Goal: Use online tool/utility

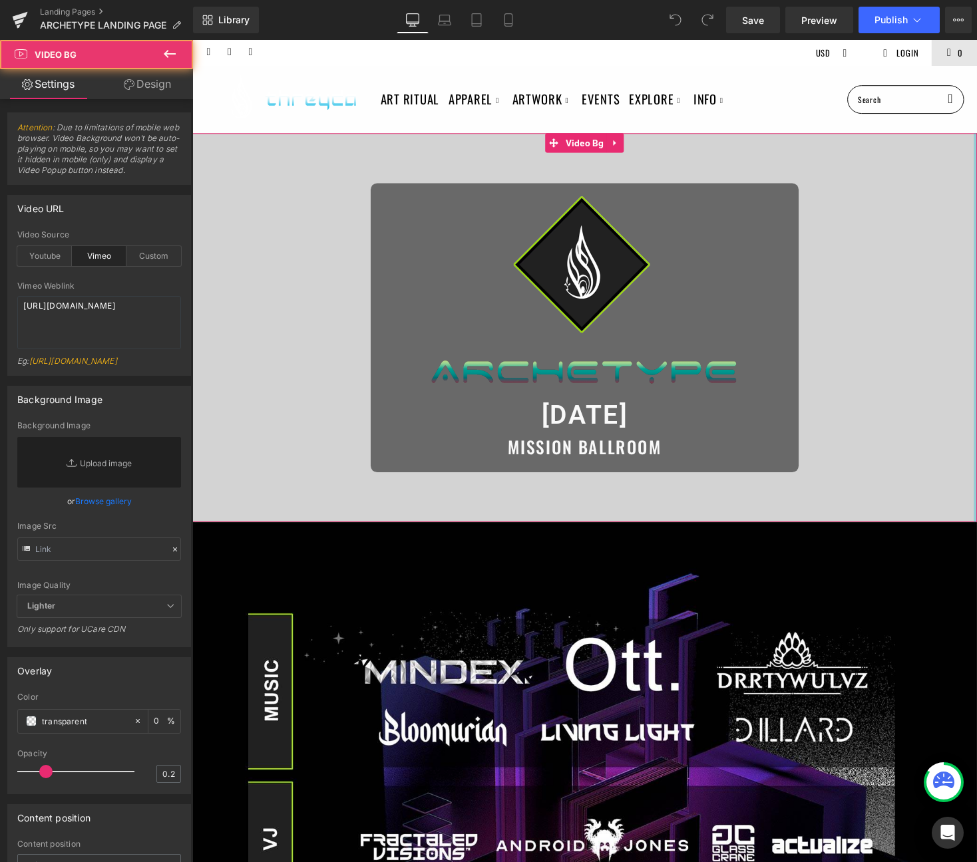
drag, startPoint x: 995, startPoint y: 237, endPoint x: 1098, endPoint y: 226, distance: 104.4
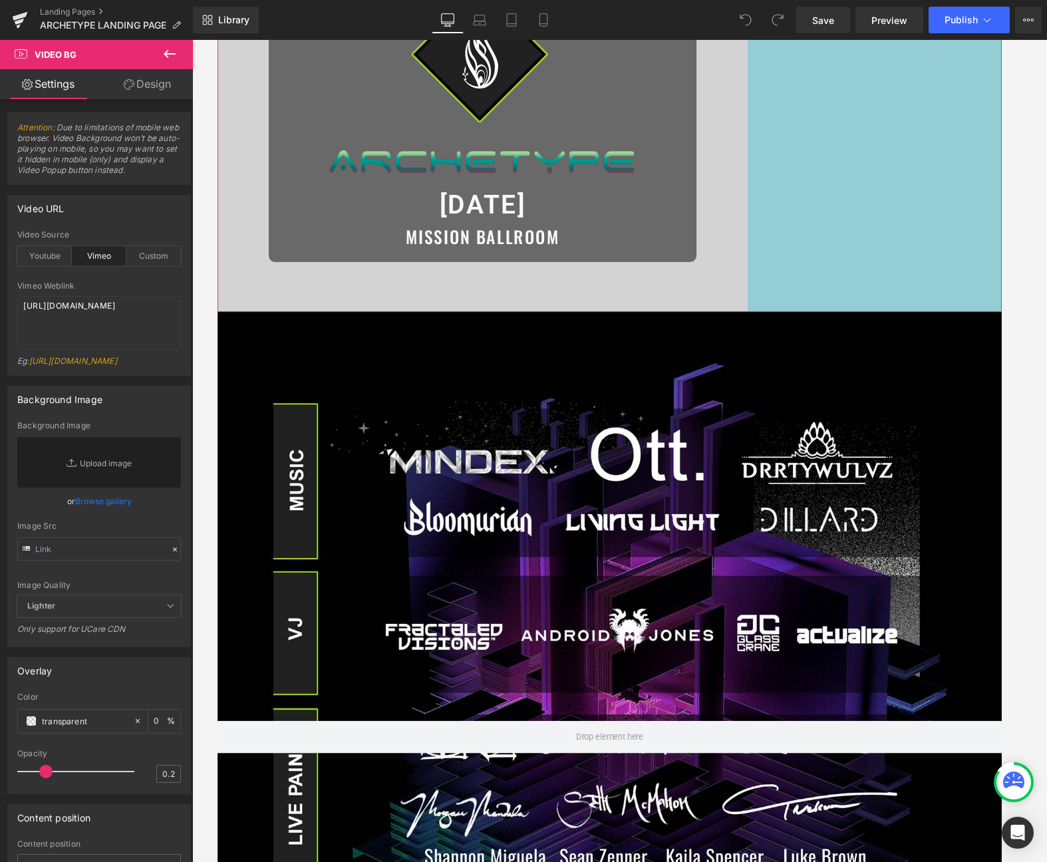
scroll to position [232, 0]
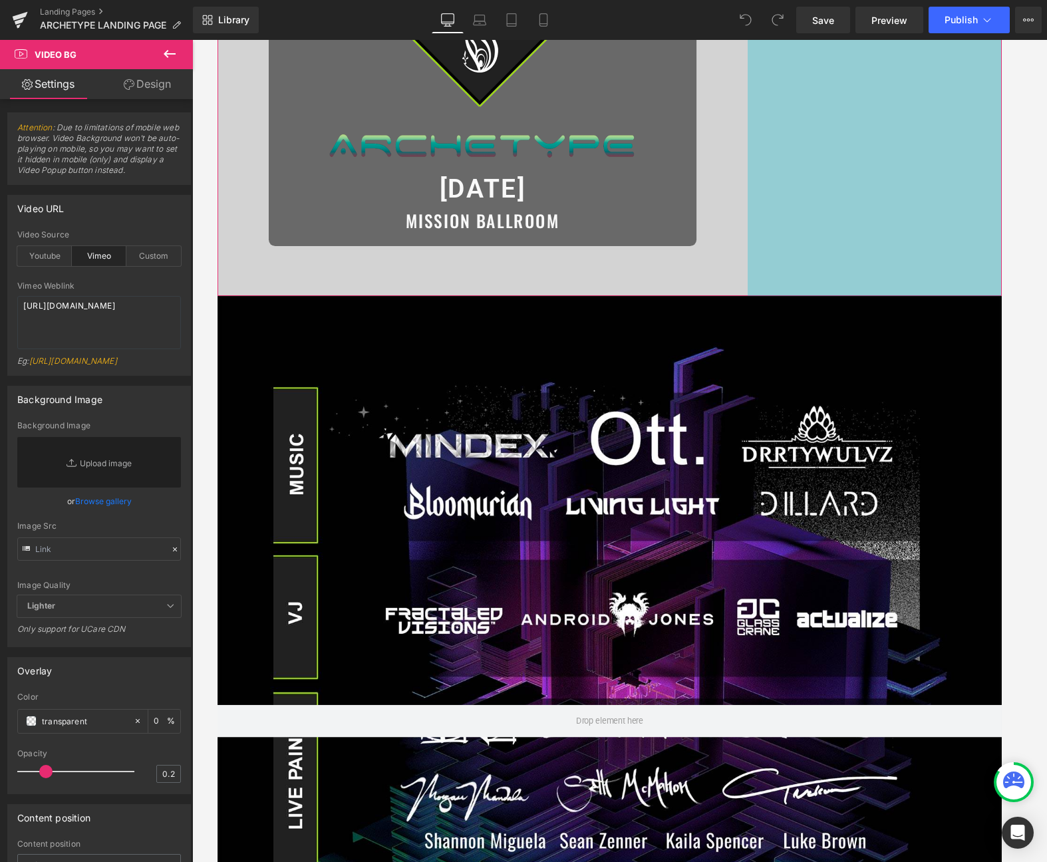
click at [664, 446] on div at bounding box center [619, 739] width 805 height 873
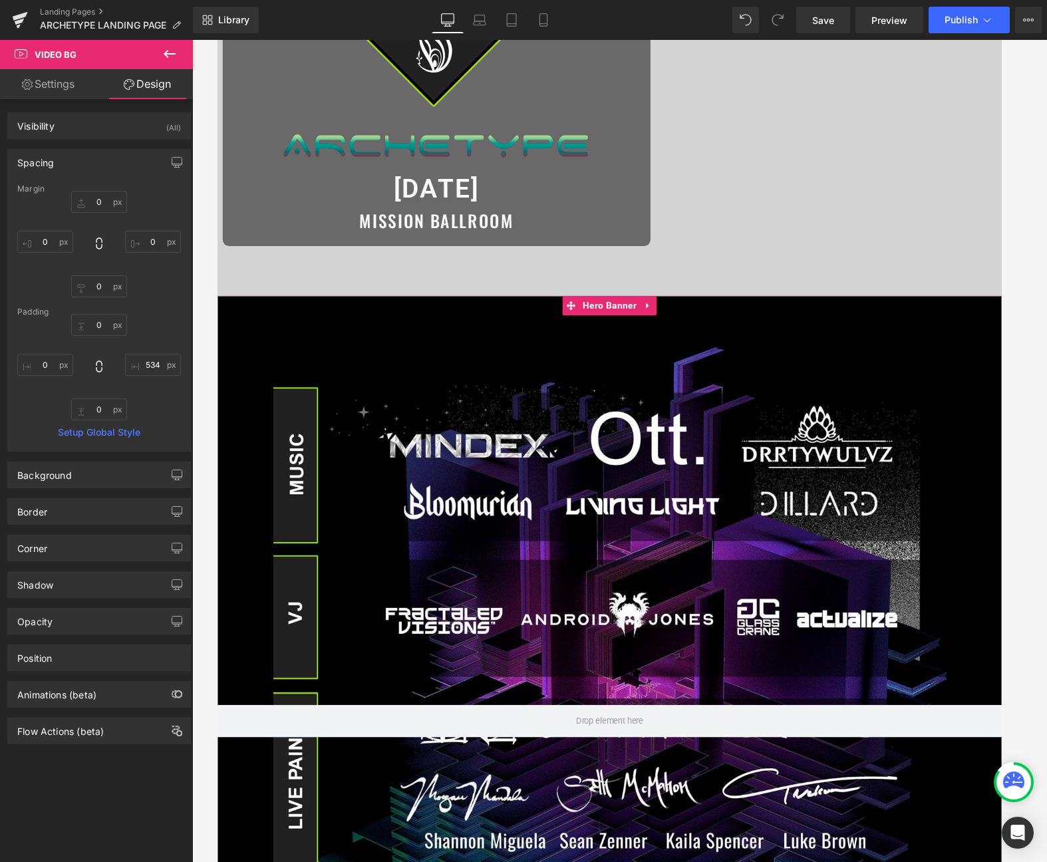
click at [613, 555] on div at bounding box center [619, 739] width 805 height 873
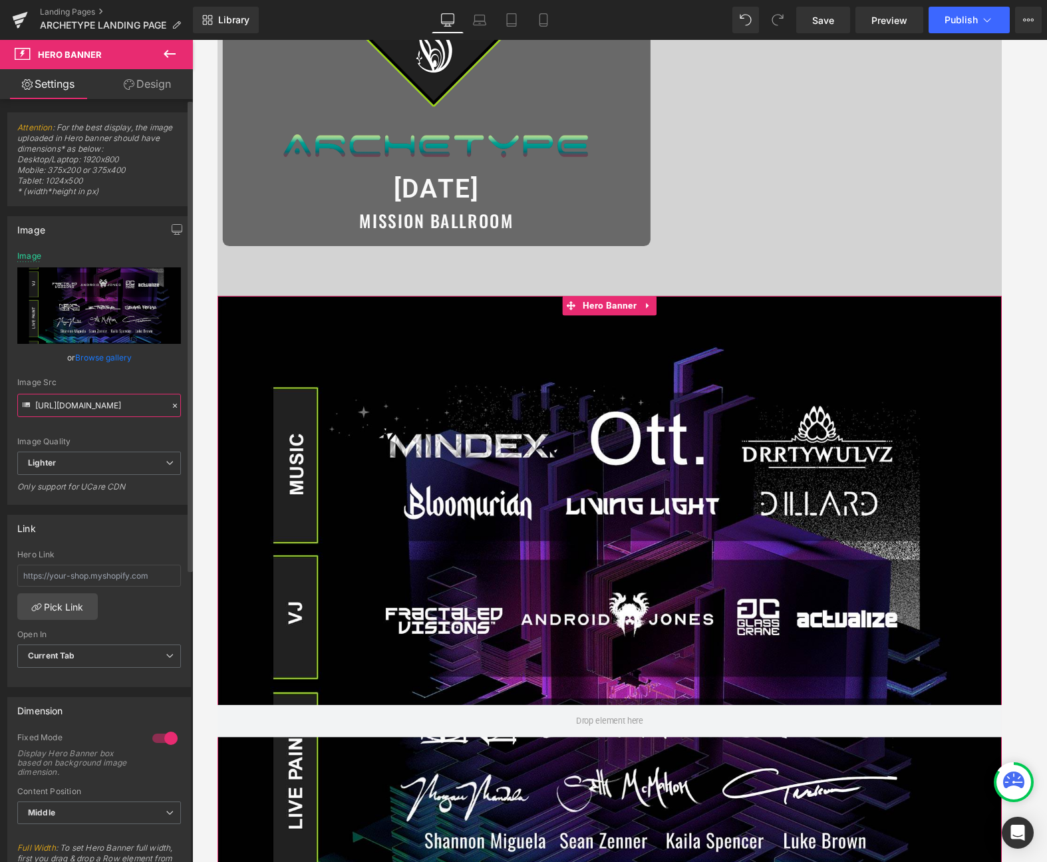
click at [143, 400] on input "[URL][DOMAIN_NAME]" at bounding box center [99, 405] width 164 height 23
click at [109, 410] on input "[URL][DOMAIN_NAME]" at bounding box center [99, 405] width 164 height 23
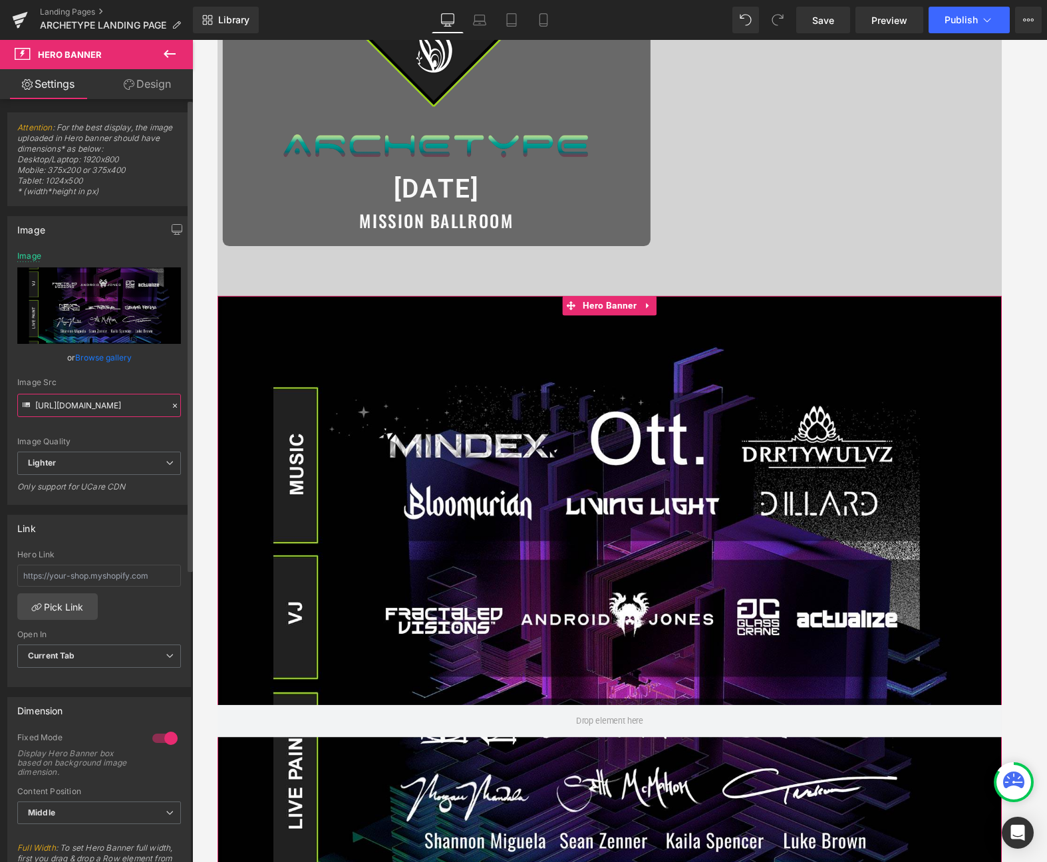
click at [109, 410] on input "[URL][DOMAIN_NAME]" at bounding box center [99, 405] width 164 height 23
